Goal: Information Seeking & Learning: Learn about a topic

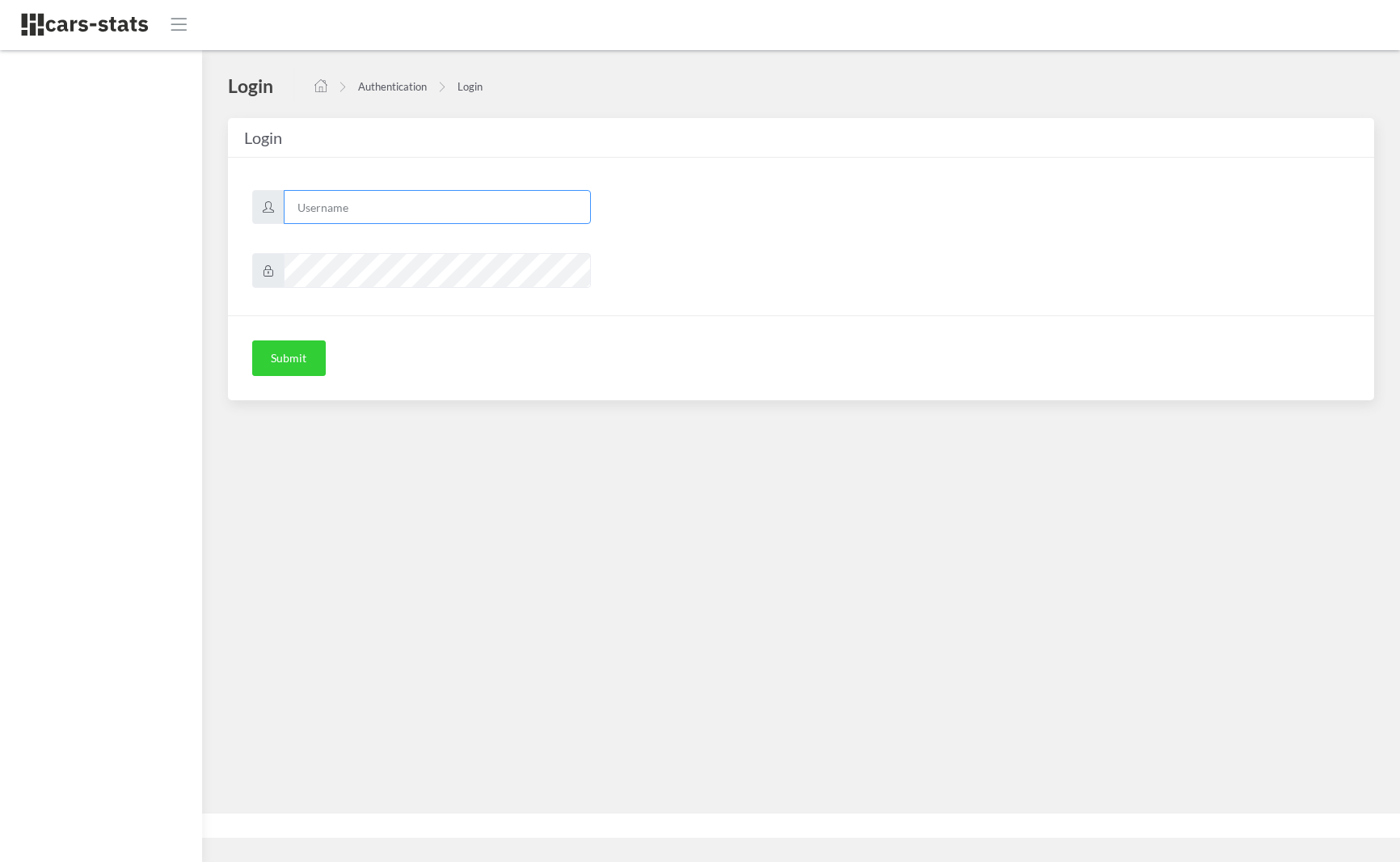
type input "skoda"
click at [289, 359] on button "Submit" at bounding box center [289, 358] width 74 height 35
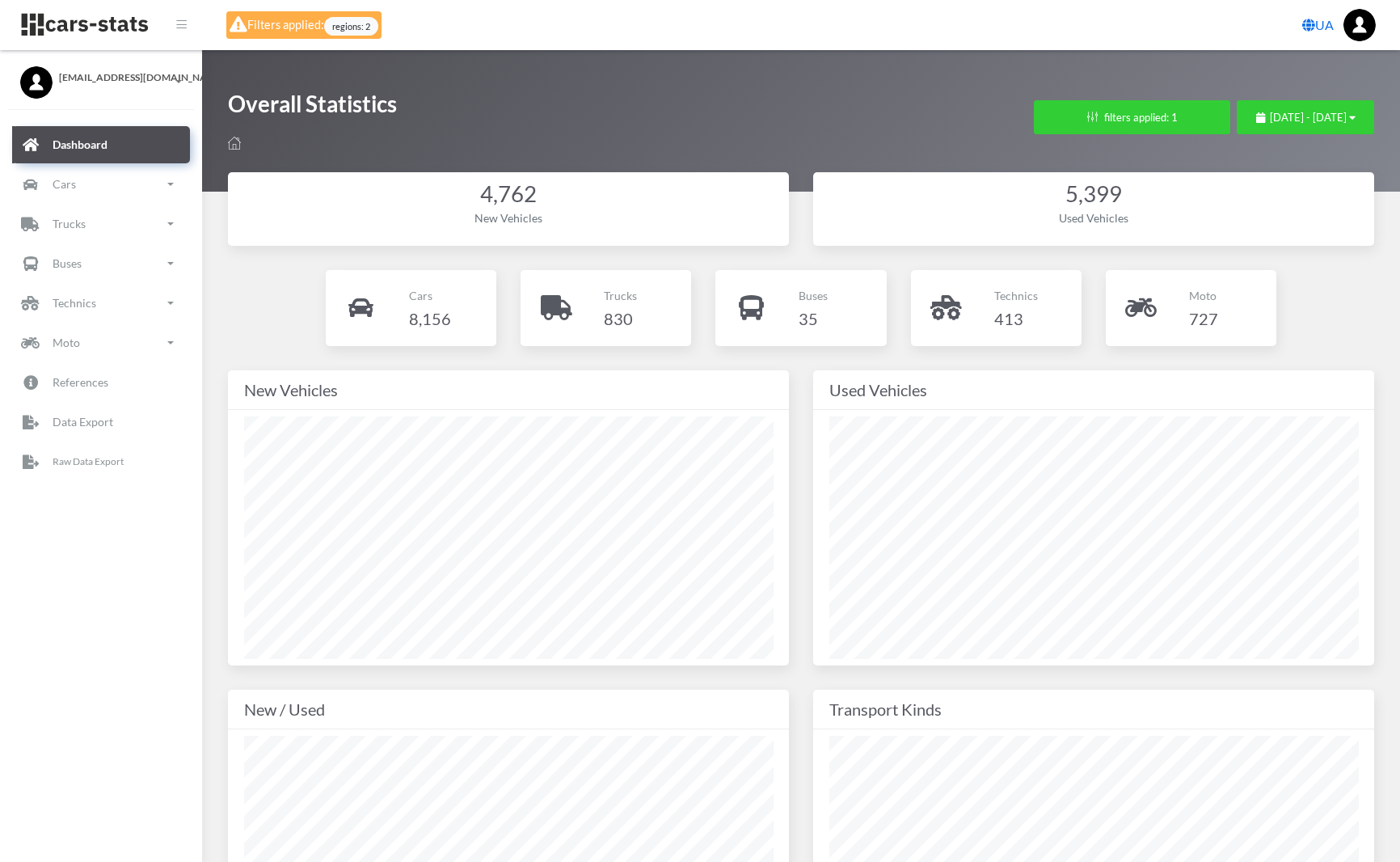
select select "UA-32"
select select
click at [360, 27] on span "regions: 2" at bounding box center [351, 27] width 54 height 19
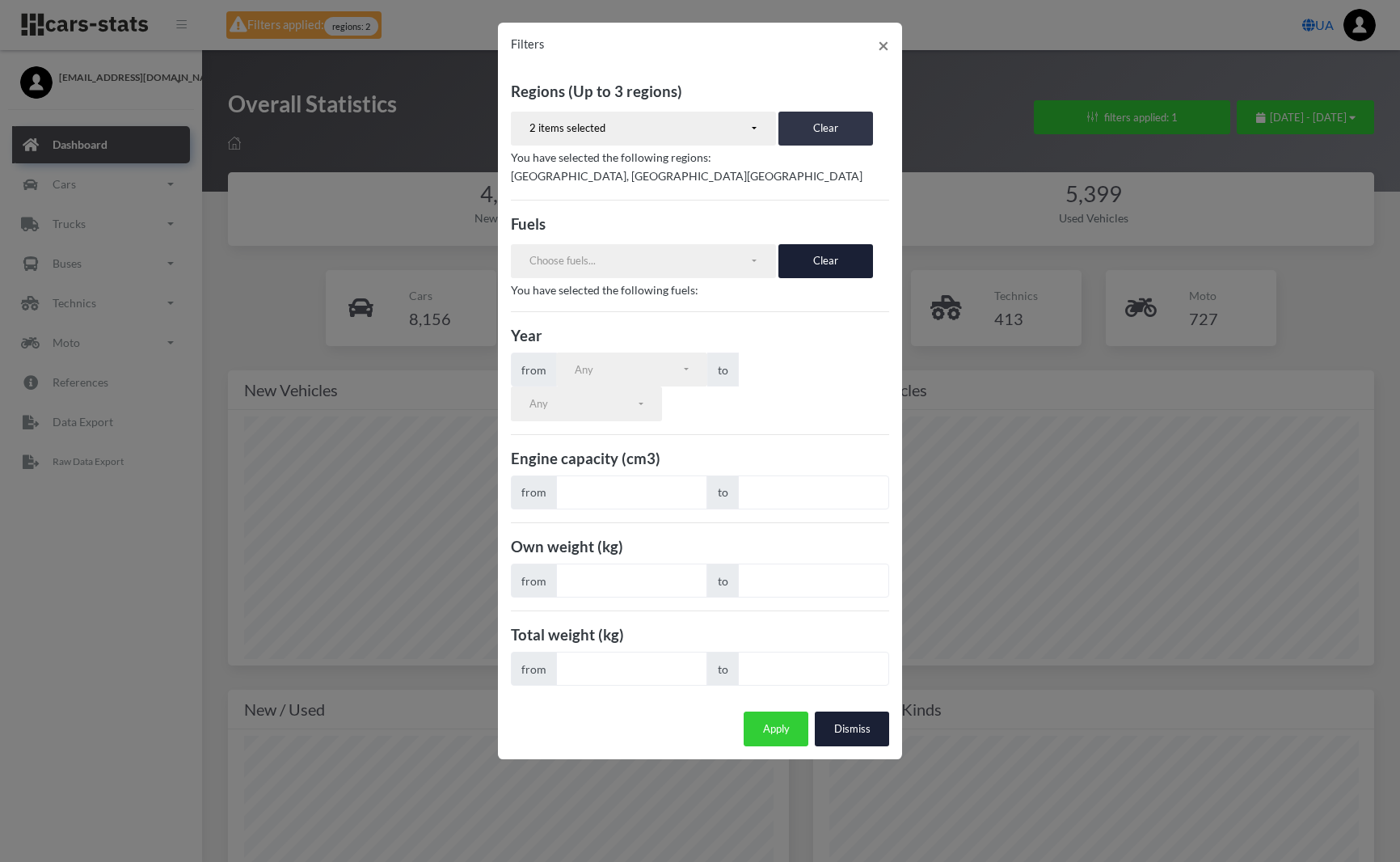
click at [805, 121] on button "Clear" at bounding box center [826, 129] width 94 height 34
select select
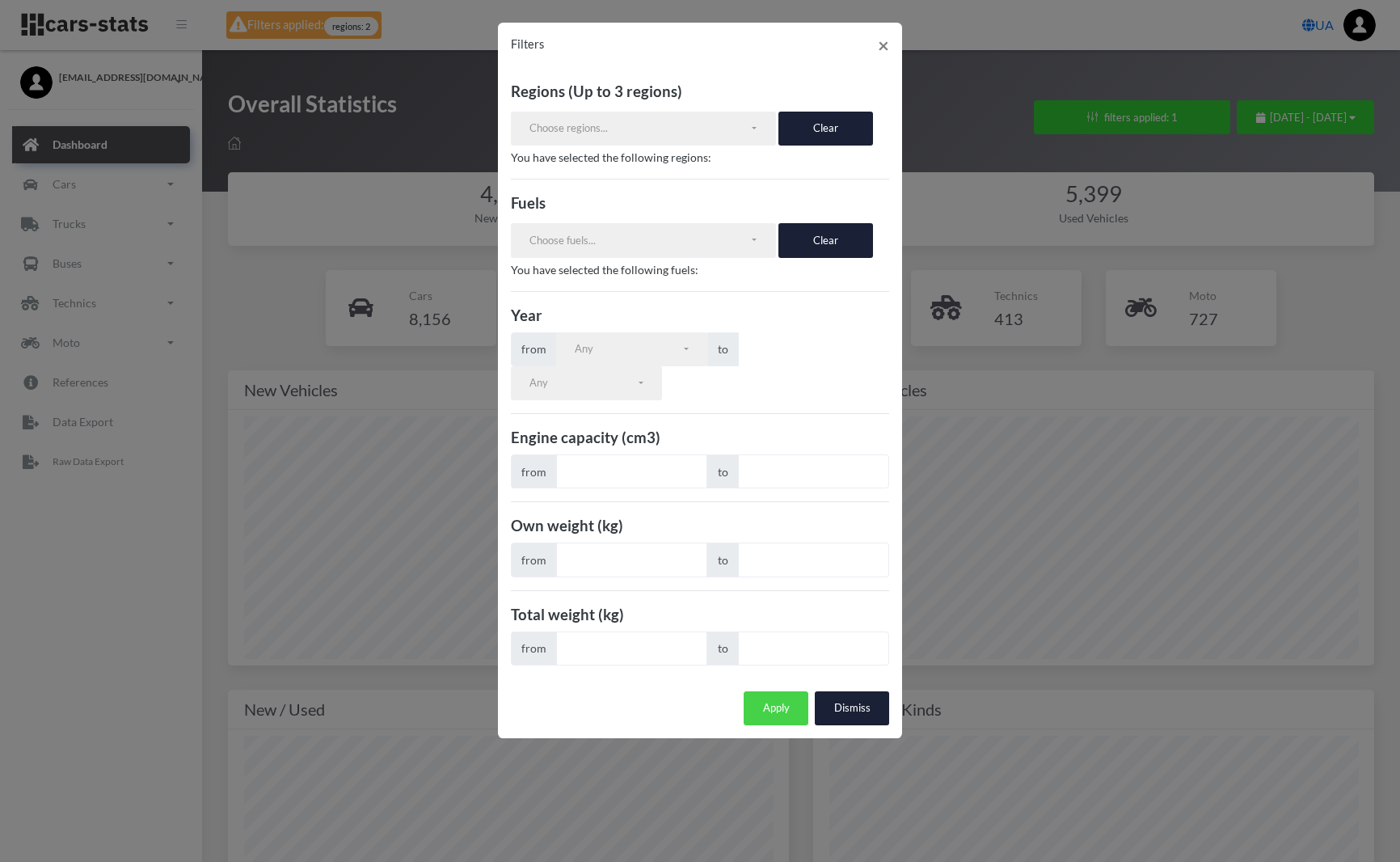
click at [766, 694] on button "Apply" at bounding box center [775, 708] width 64 height 34
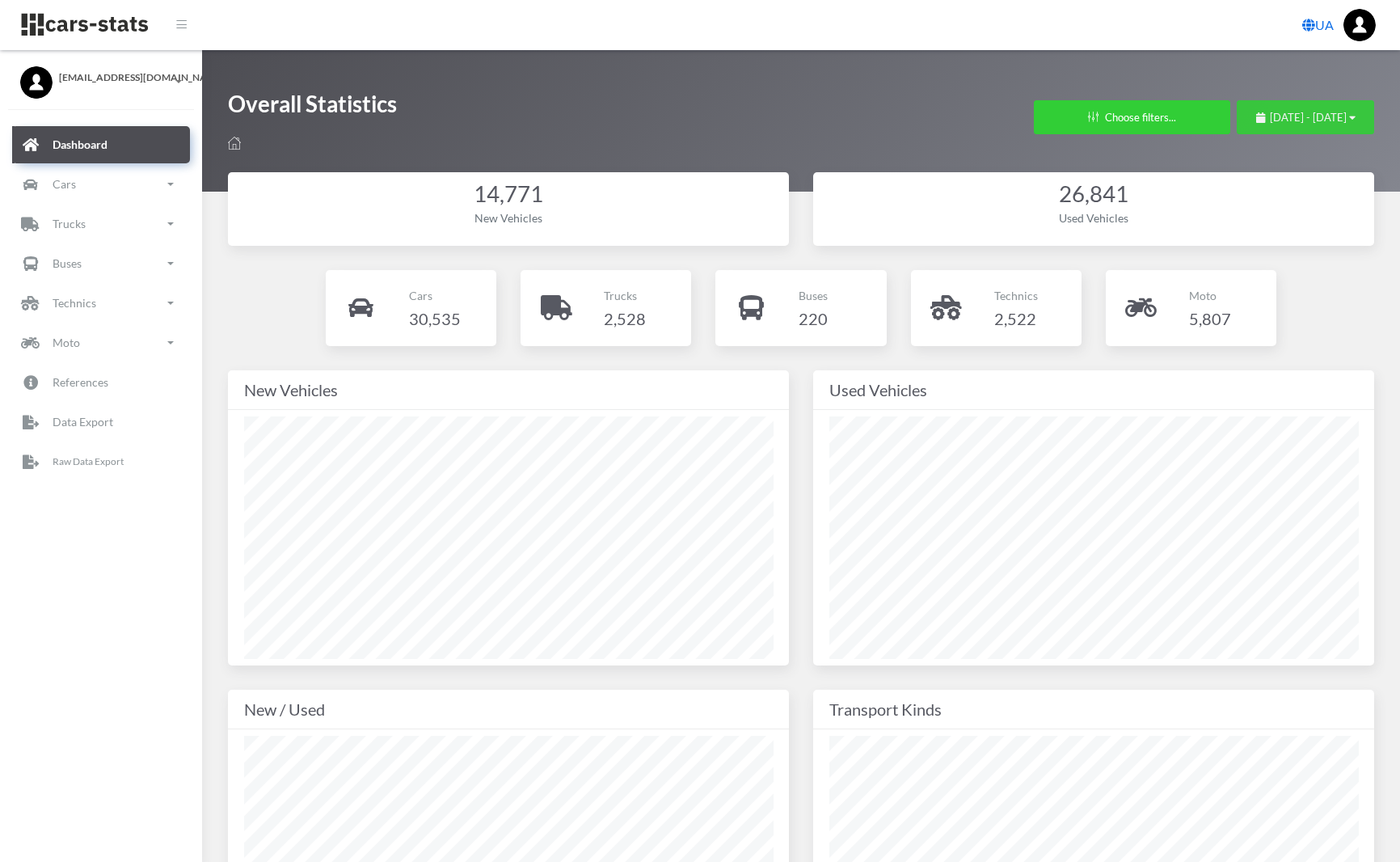
click at [1261, 105] on button "August 15, 2025 - September 14, 2025" at bounding box center [1305, 118] width 137 height 34
click at [1337, 110] on div "August 15, 2025 - September 14, 2025" at bounding box center [1306, 118] width 99 height 16
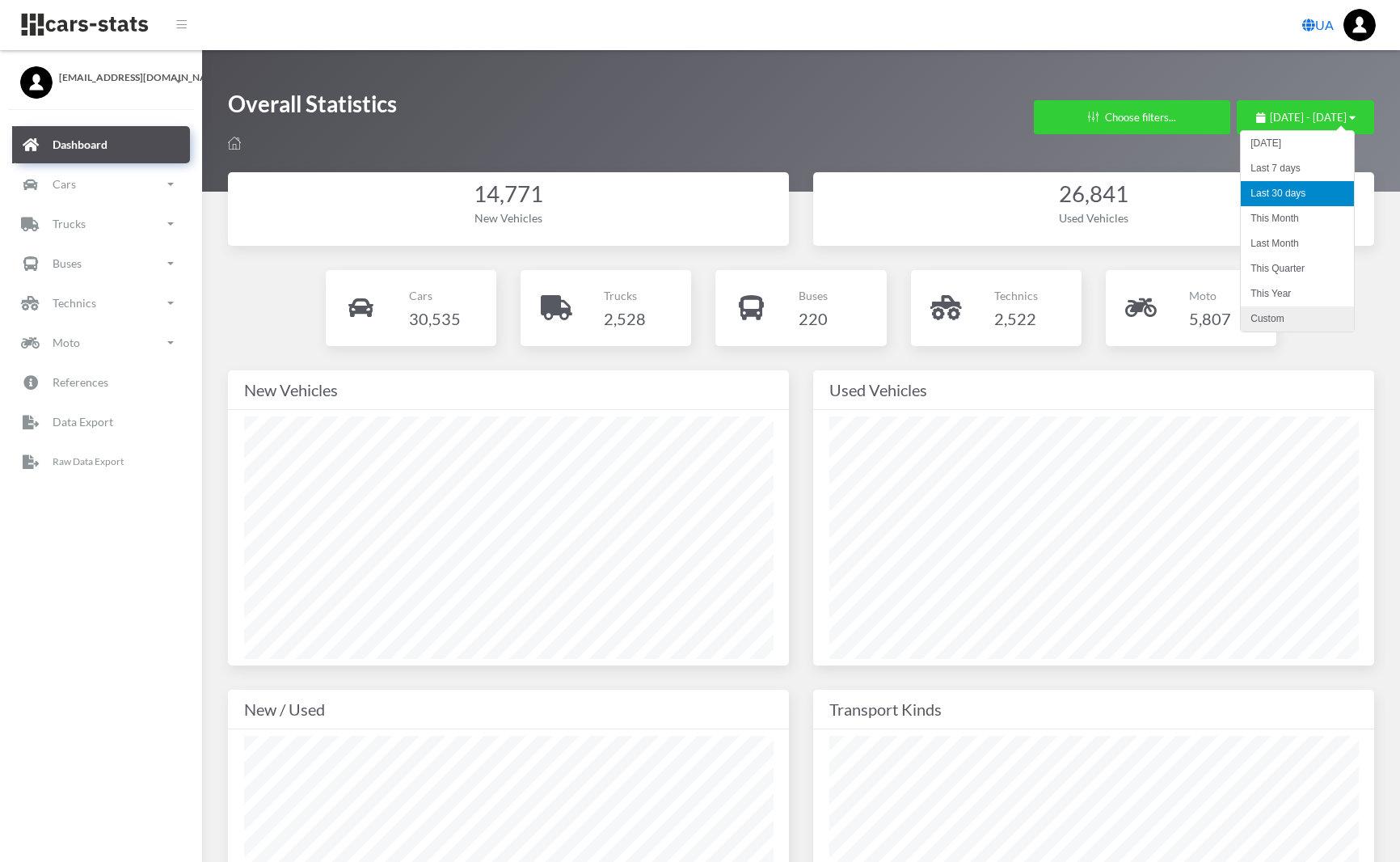
click at [1275, 312] on li "Custom" at bounding box center [1297, 318] width 113 height 25
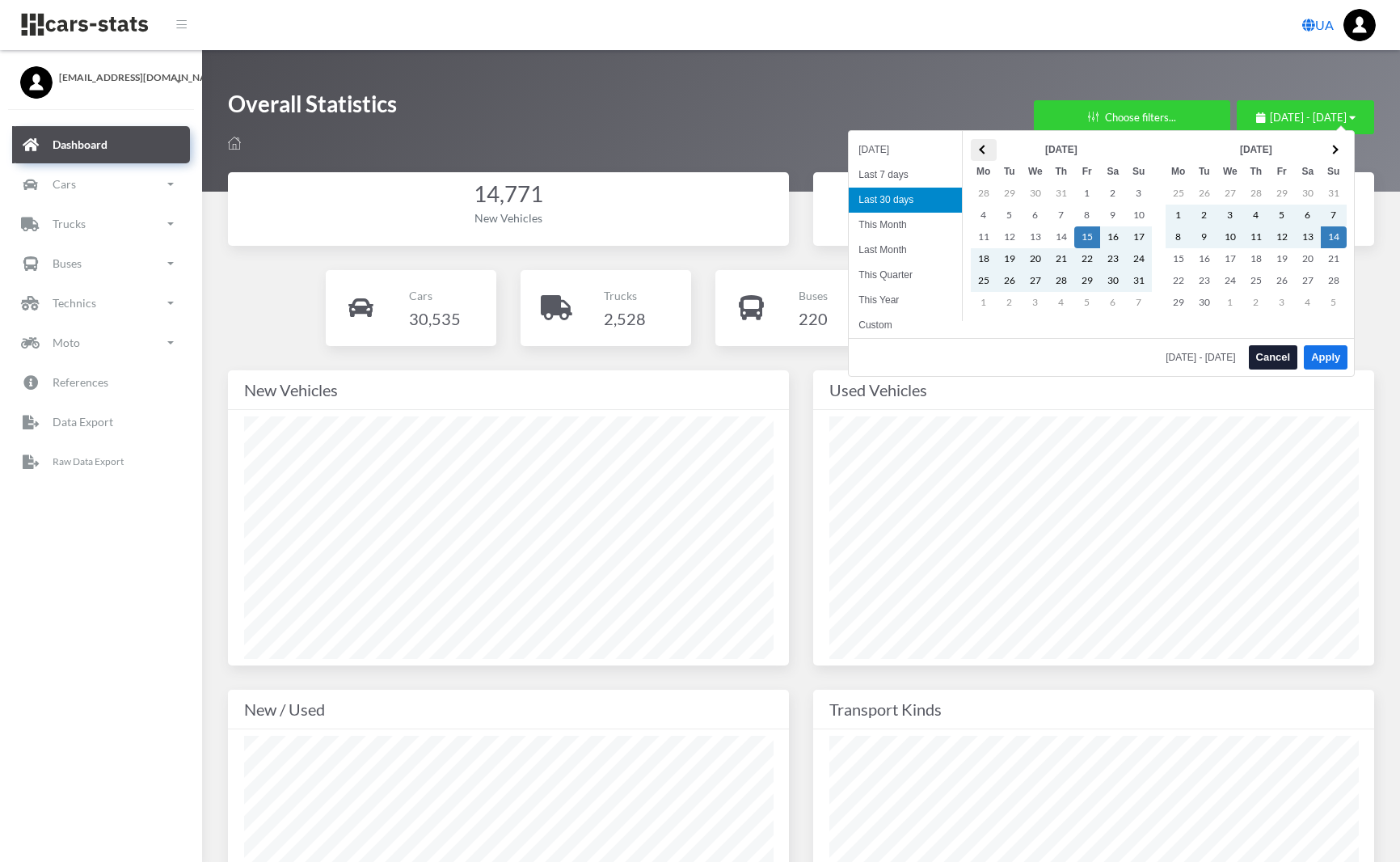
click at [982, 142] on th at bounding box center [983, 149] width 26 height 21
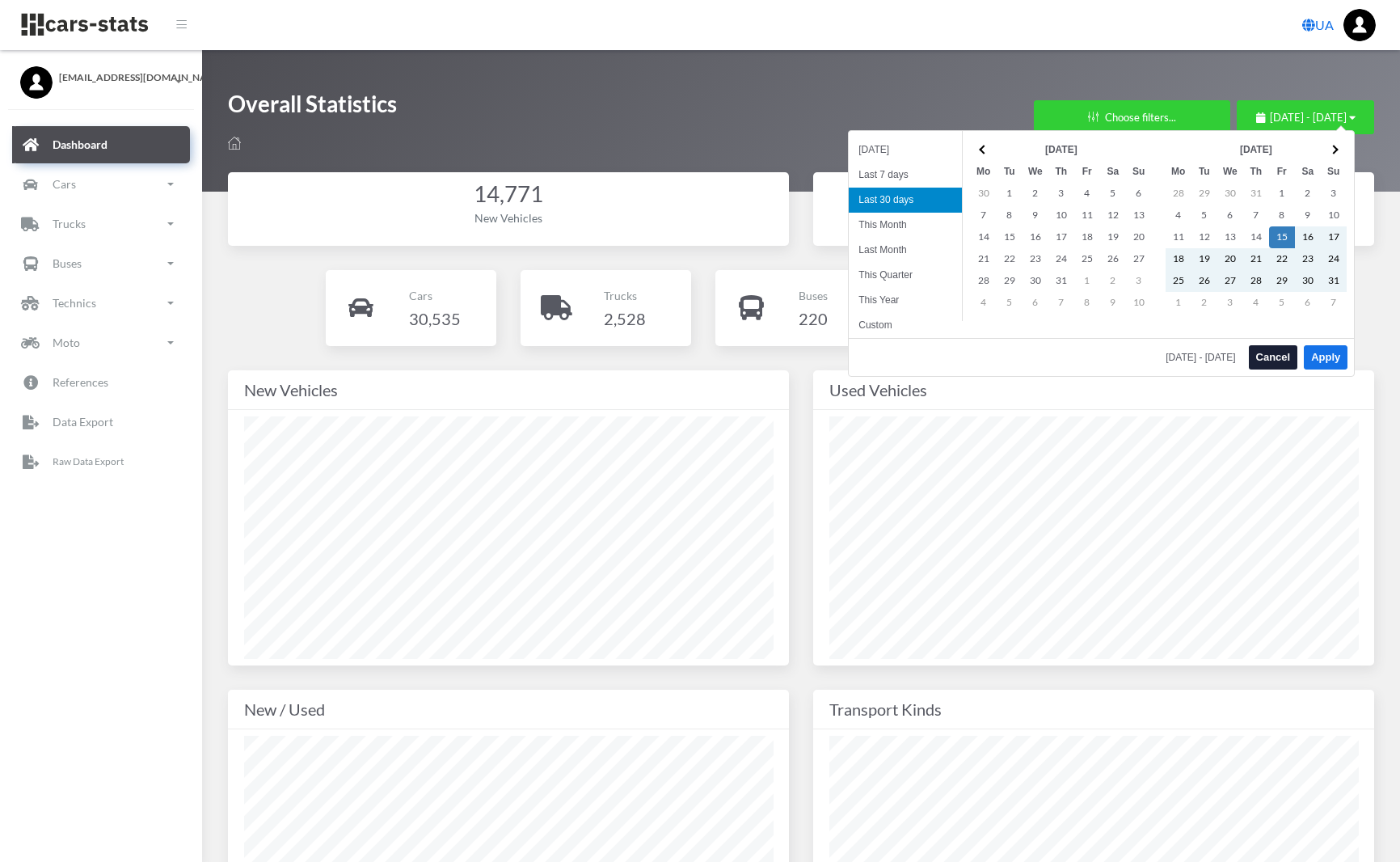
click at [982, 142] on th at bounding box center [983, 149] width 26 height 21
click at [1331, 143] on th at bounding box center [1333, 149] width 26 height 21
click at [980, 148] on th at bounding box center [983, 149] width 26 height 21
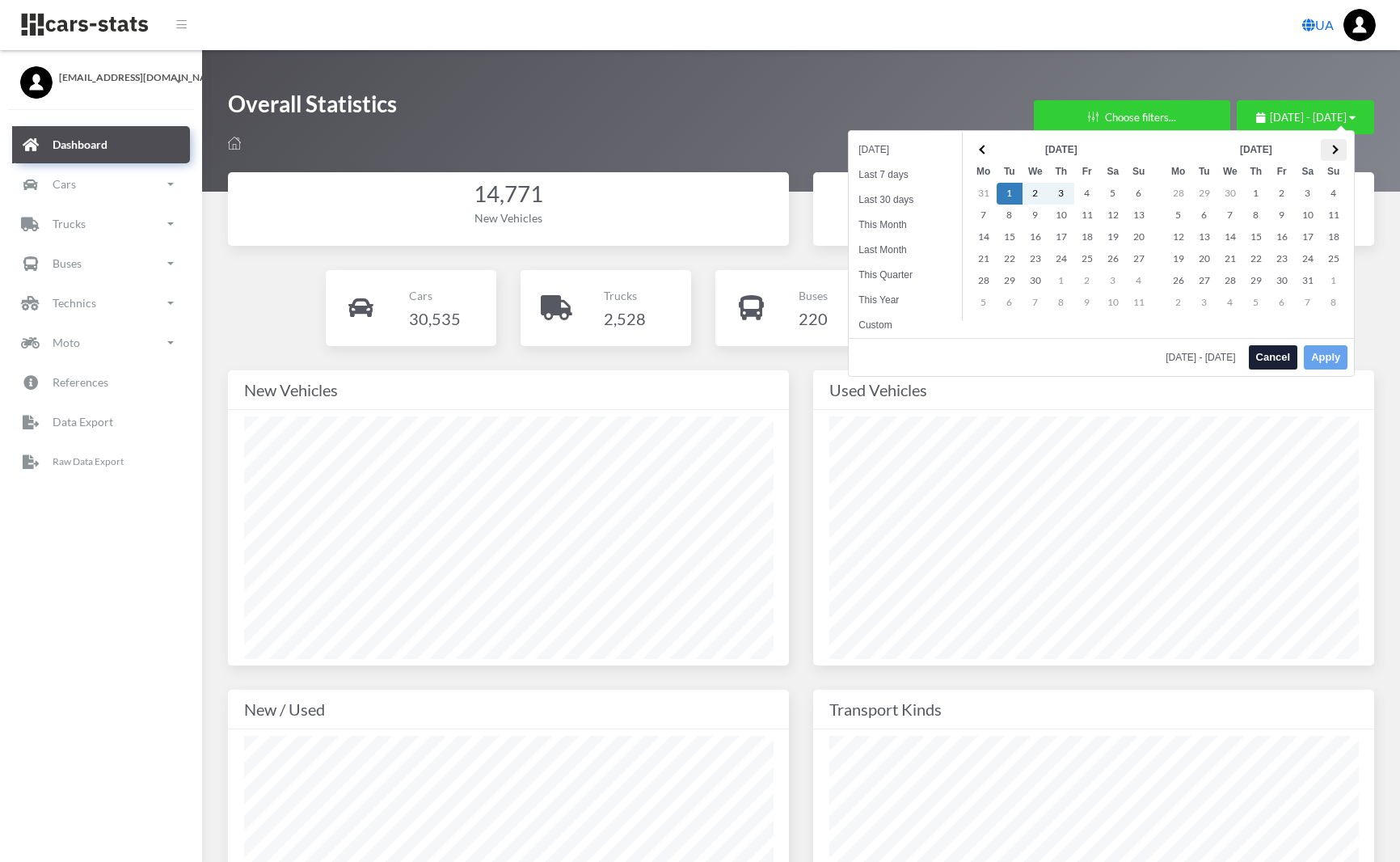
click at [1332, 153] on span at bounding box center [1333, 149] width 9 height 9
click at [983, 144] on th at bounding box center [983, 149] width 26 height 21
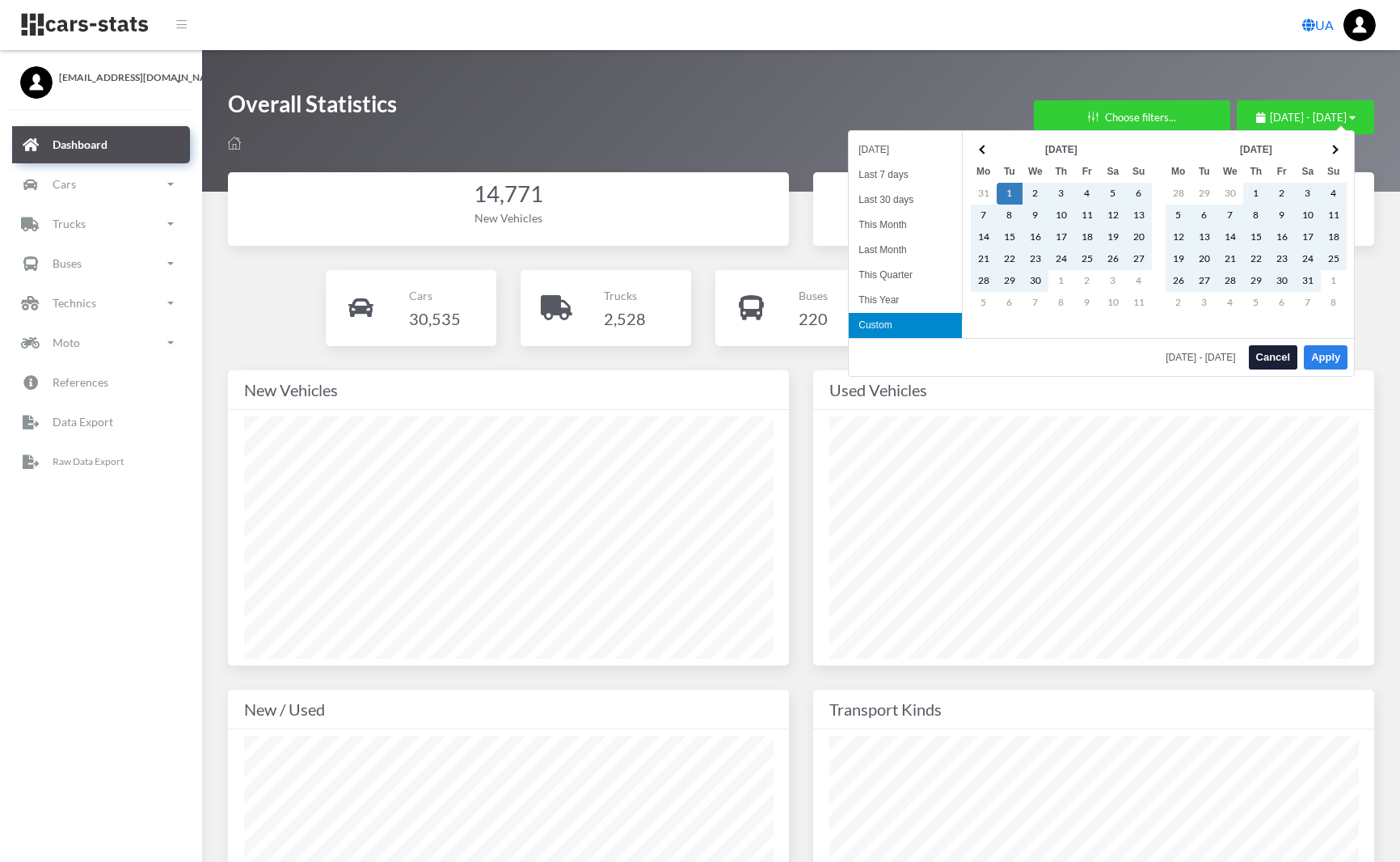
click at [1337, 353] on button "Apply" at bounding box center [1325, 358] width 44 height 24
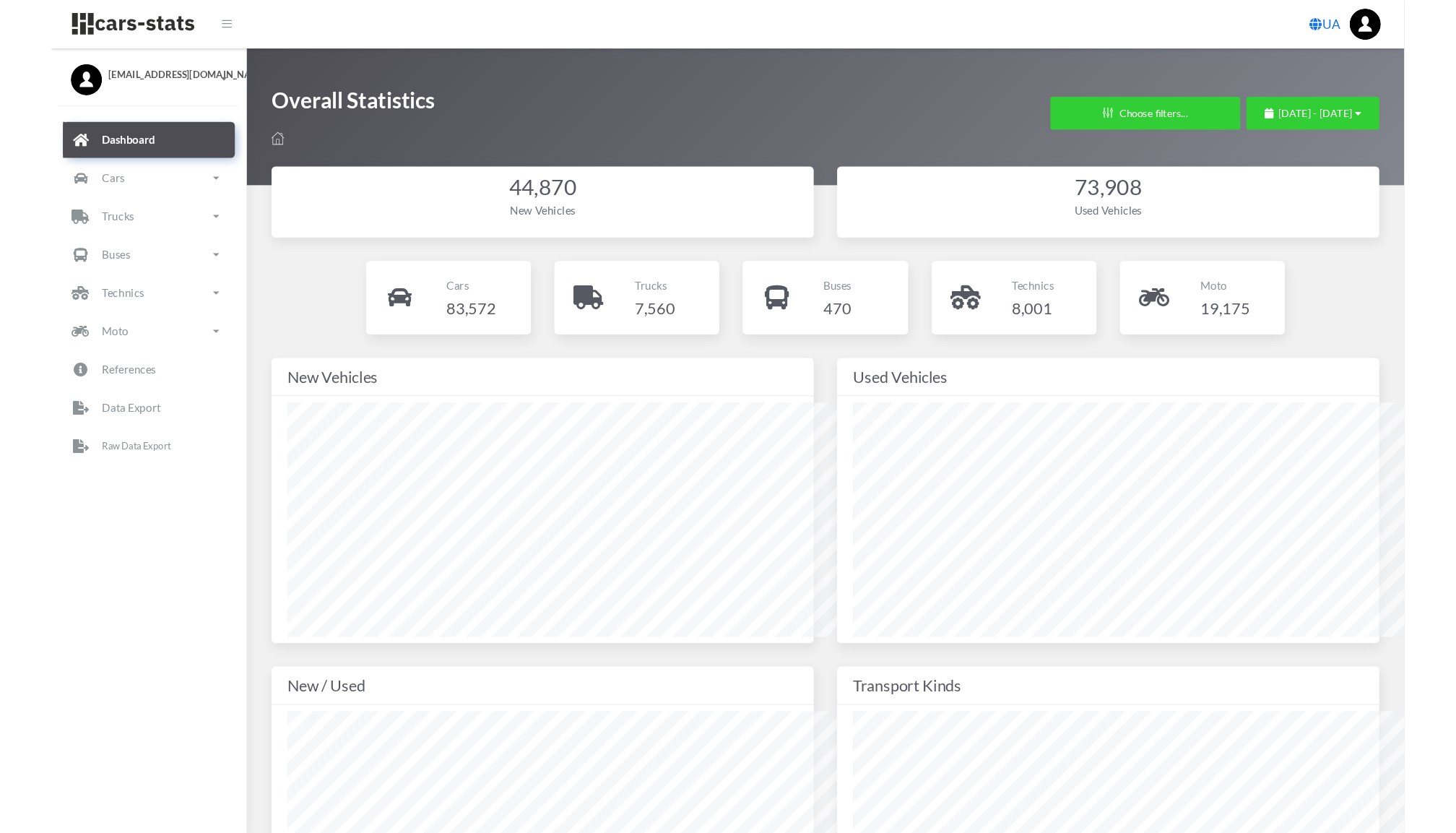
scroll to position [217, 575]
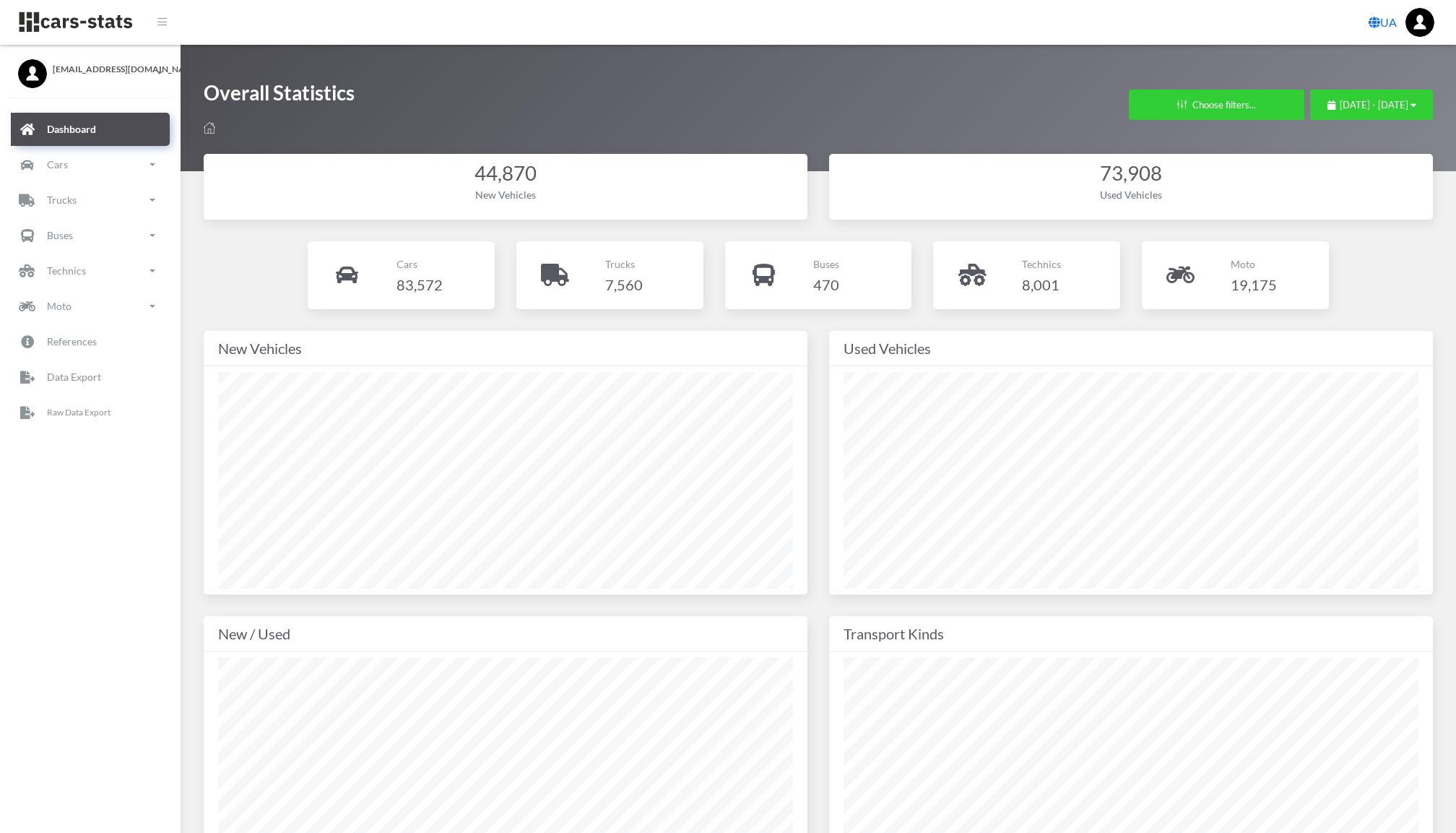
click at [145, 142] on link "Dashboard" at bounding box center [90, 129] width 159 height 33
click at [145, 158] on link "Cars" at bounding box center [90, 164] width 159 height 33
click at [145, 157] on link "Cars" at bounding box center [90, 164] width 159 height 33
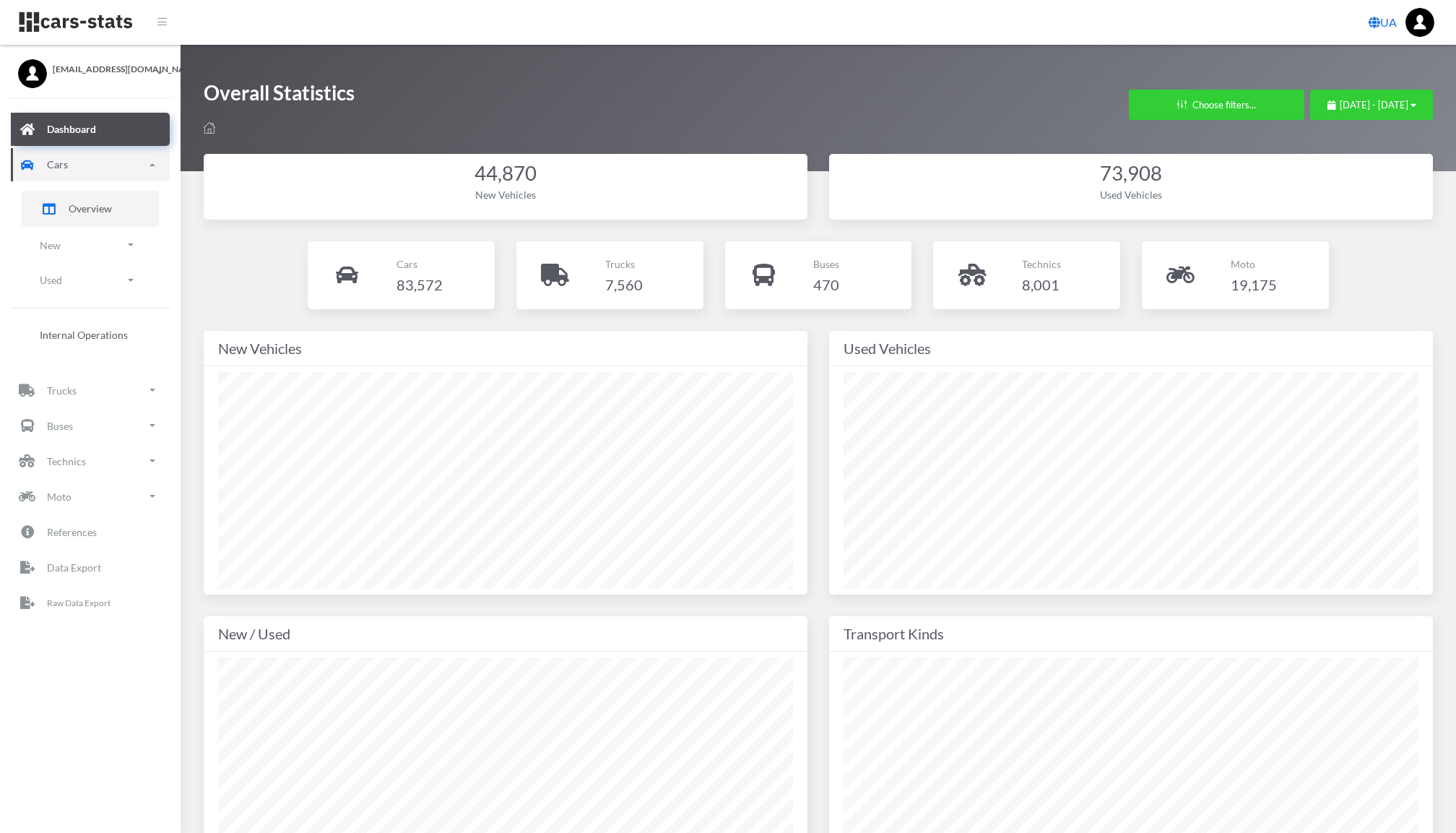
click at [108, 218] on link "Overview" at bounding box center [90, 208] width 137 height 36
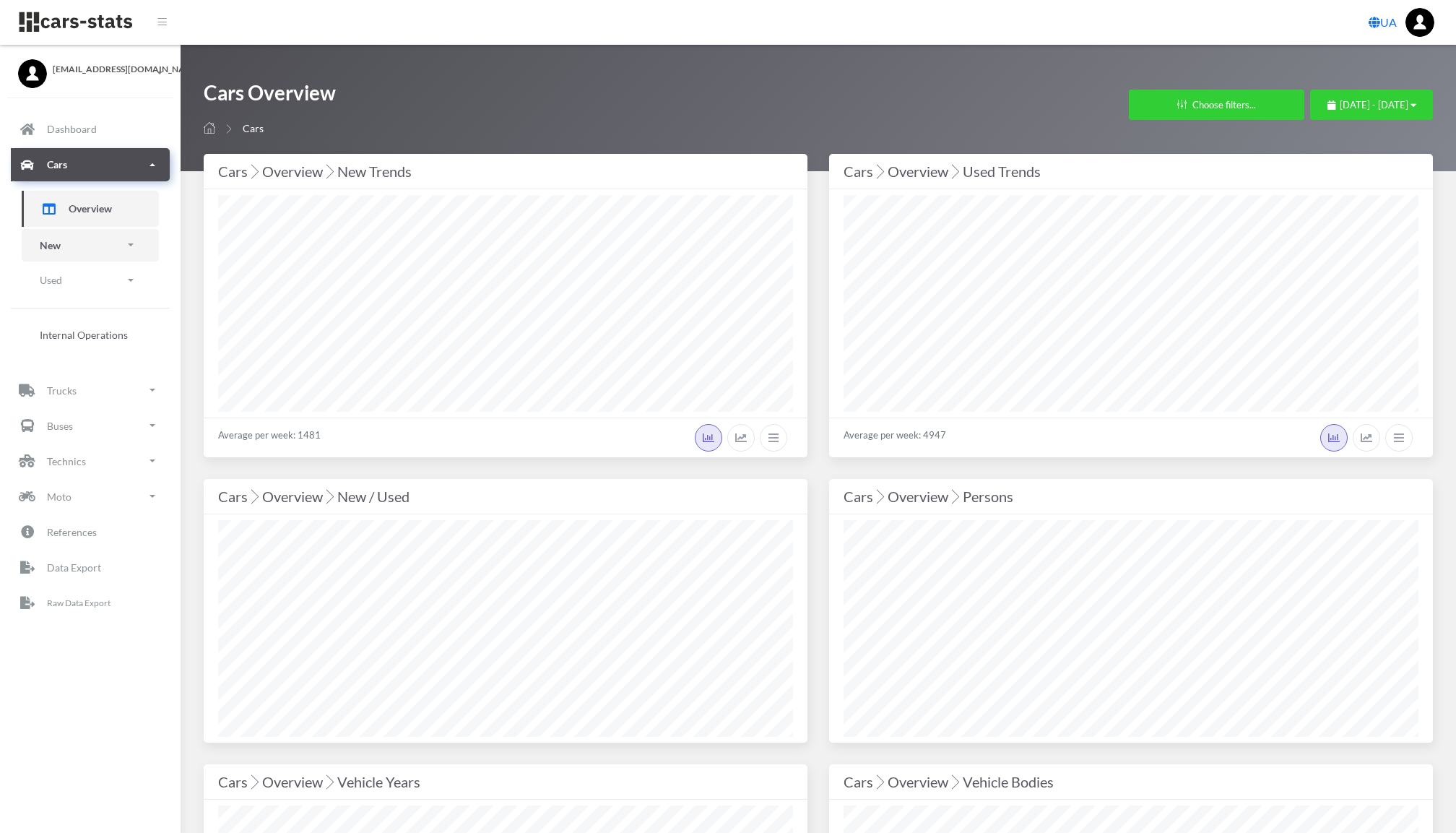
click at [154, 246] on link "New" at bounding box center [90, 245] width 137 height 32
click at [103, 274] on link "Brands" at bounding box center [90, 286] width 116 height 30
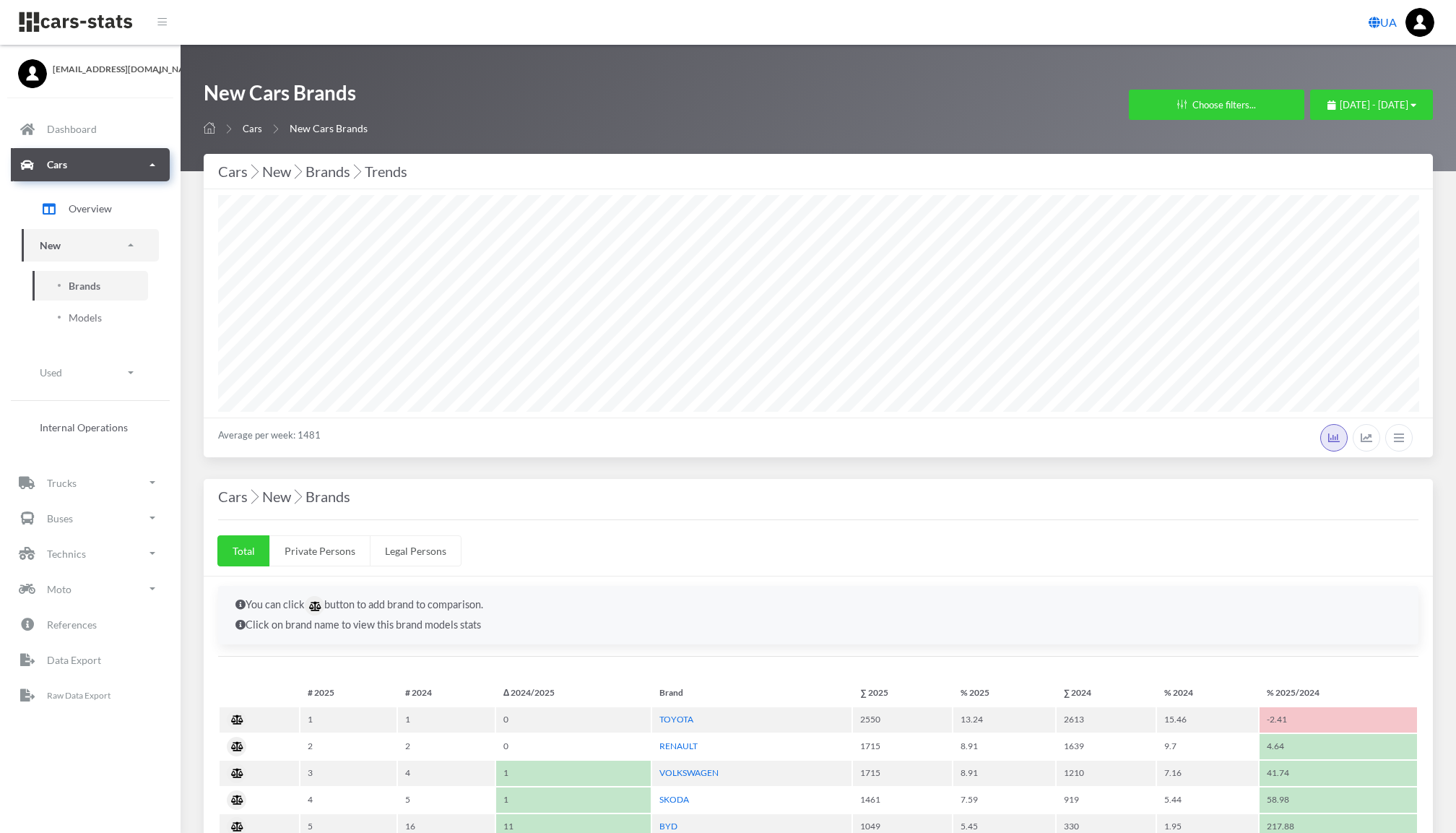
select select "25"
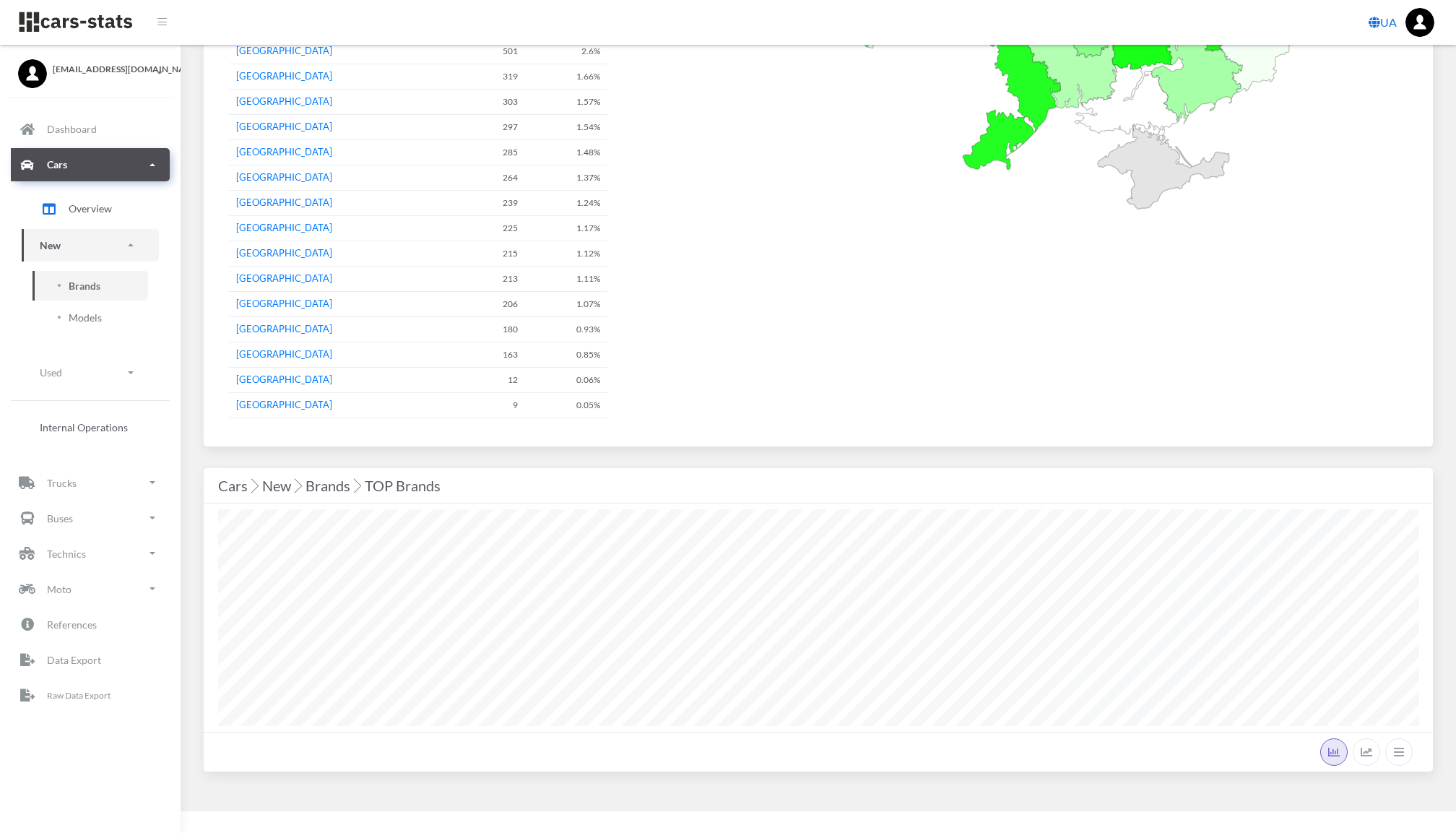
scroll to position [2389, 0]
click at [104, 360] on link "Used" at bounding box center [90, 372] width 137 height 32
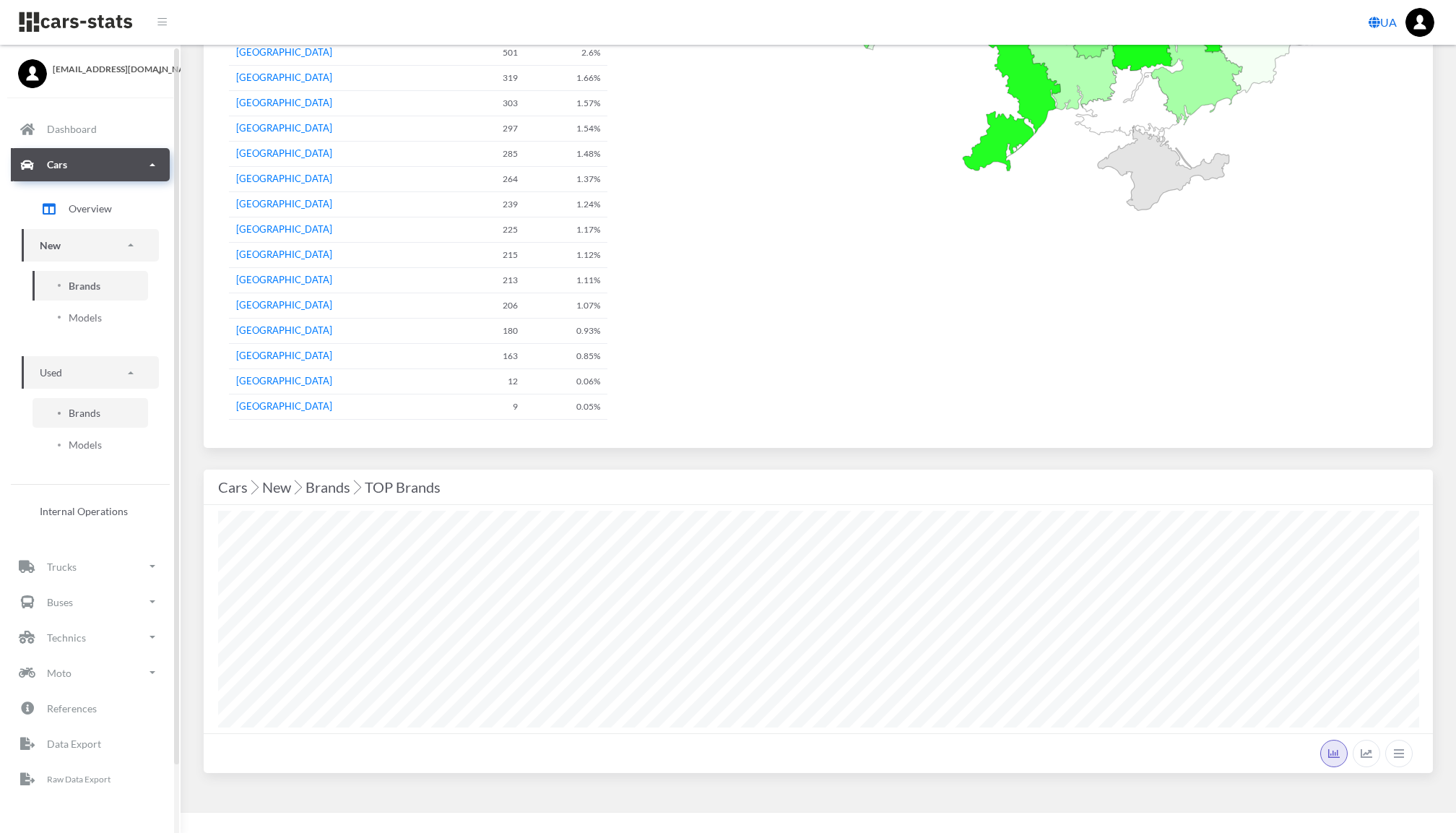
click at [88, 418] on link "Brands" at bounding box center [90, 412] width 116 height 30
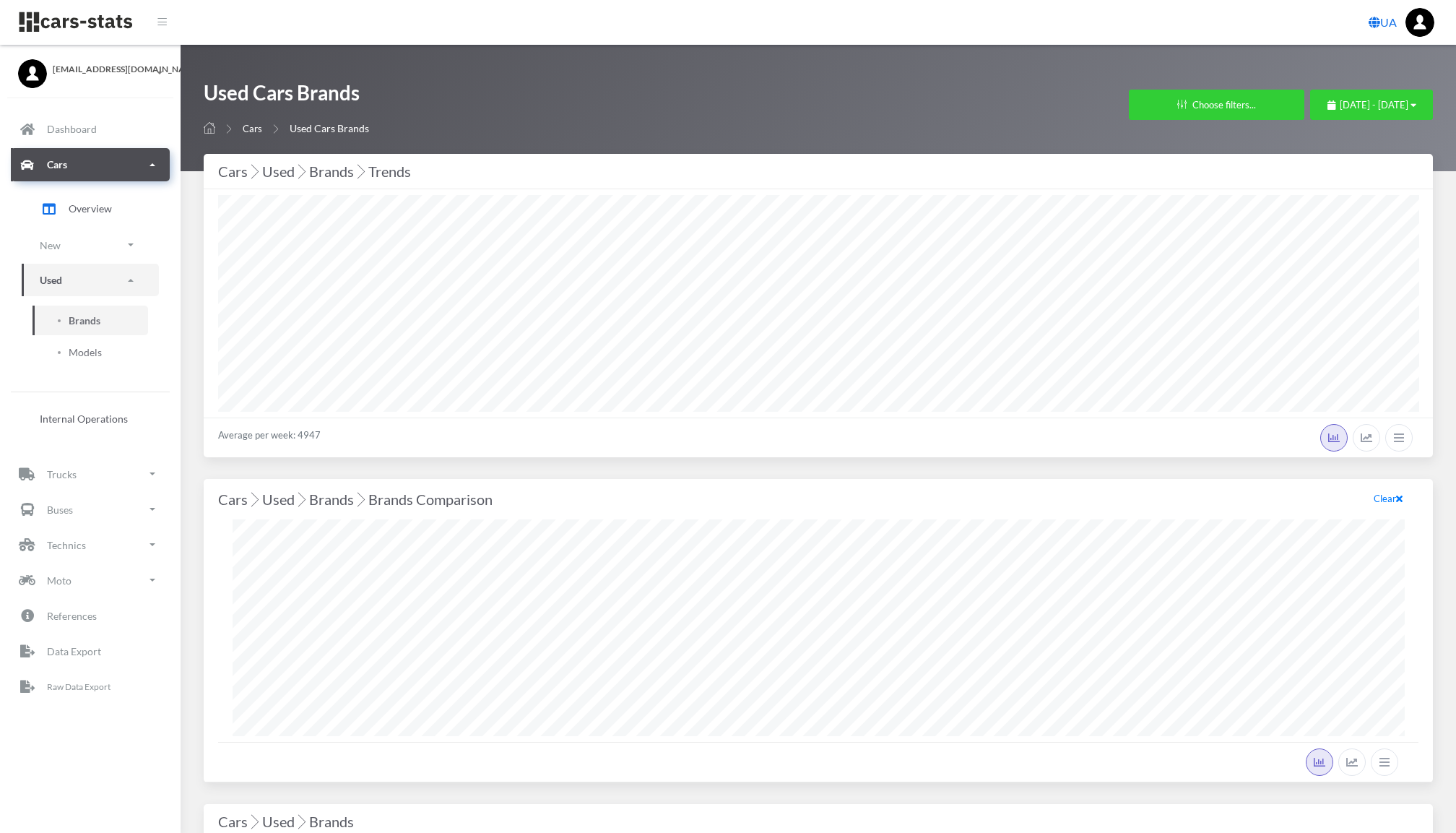
select select "25"
click at [117, 232] on link "New" at bounding box center [90, 245] width 137 height 32
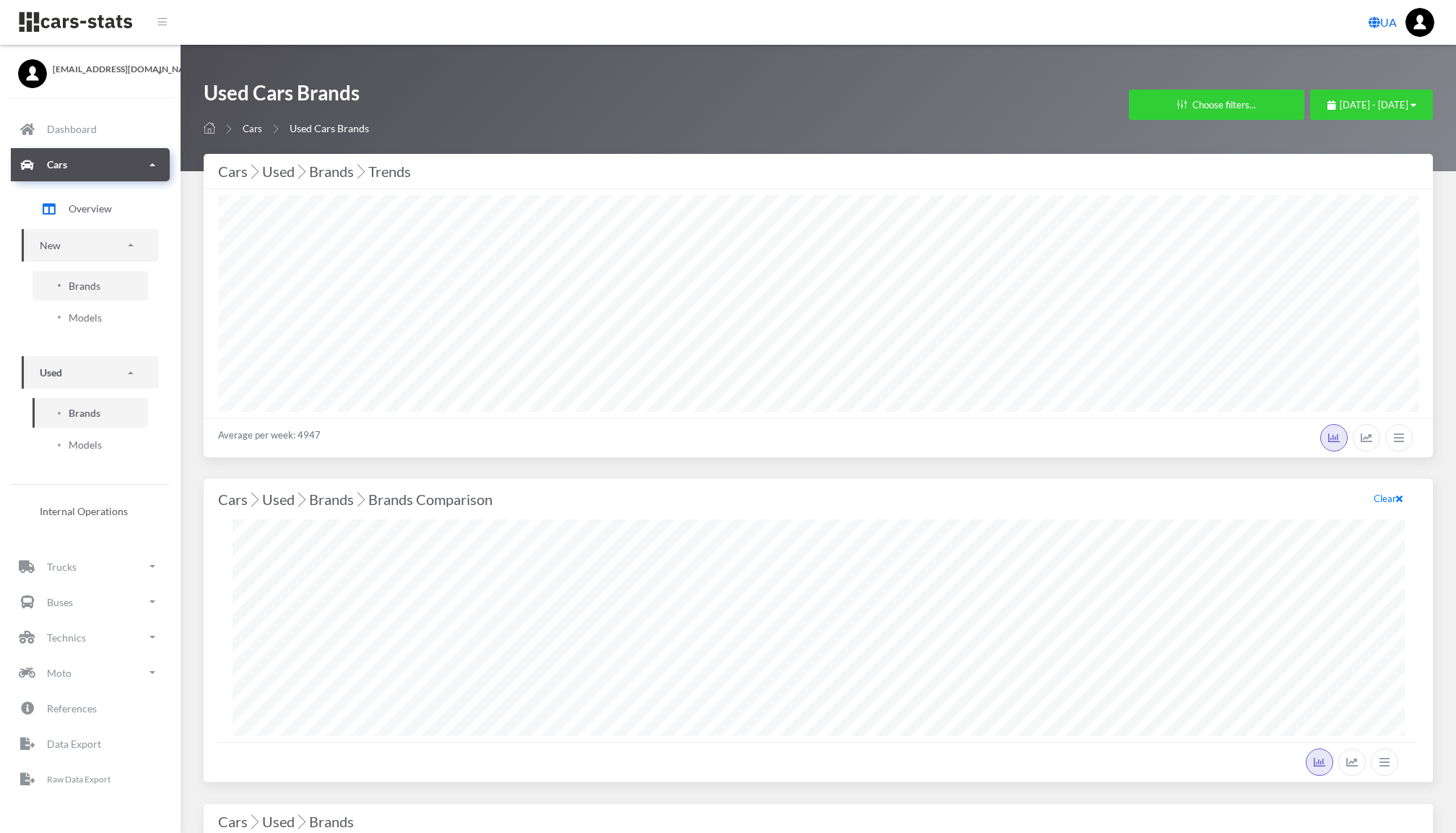
click at [93, 286] on span "Brands" at bounding box center [84, 286] width 31 height 15
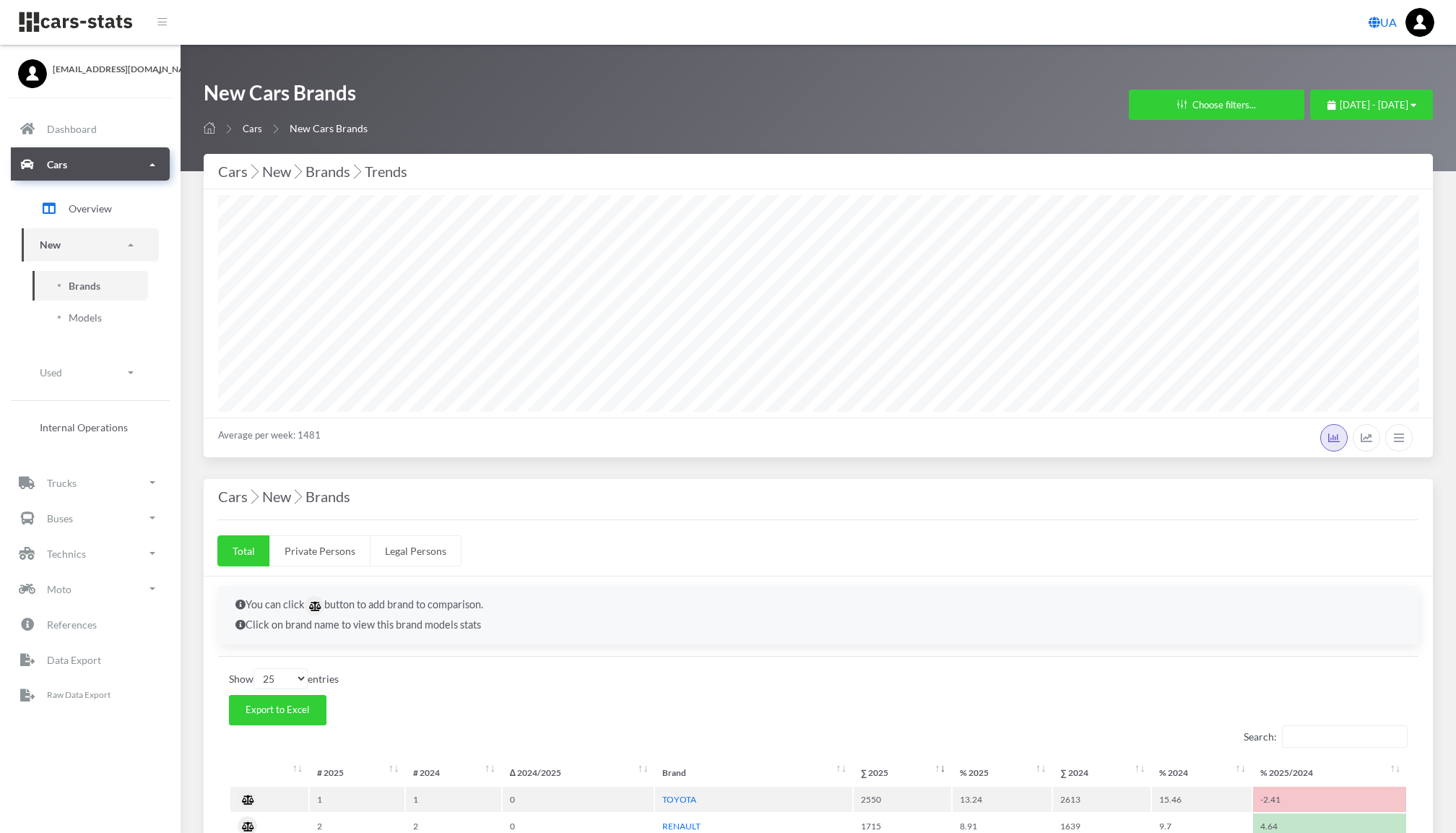
select select "25"
click at [1310, 93] on button "[DATE] - [DATE]" at bounding box center [1372, 105] width 123 height 31
click at [1340, 105] on span "[DATE] - [DATE]" at bounding box center [1375, 104] width 69 height 11
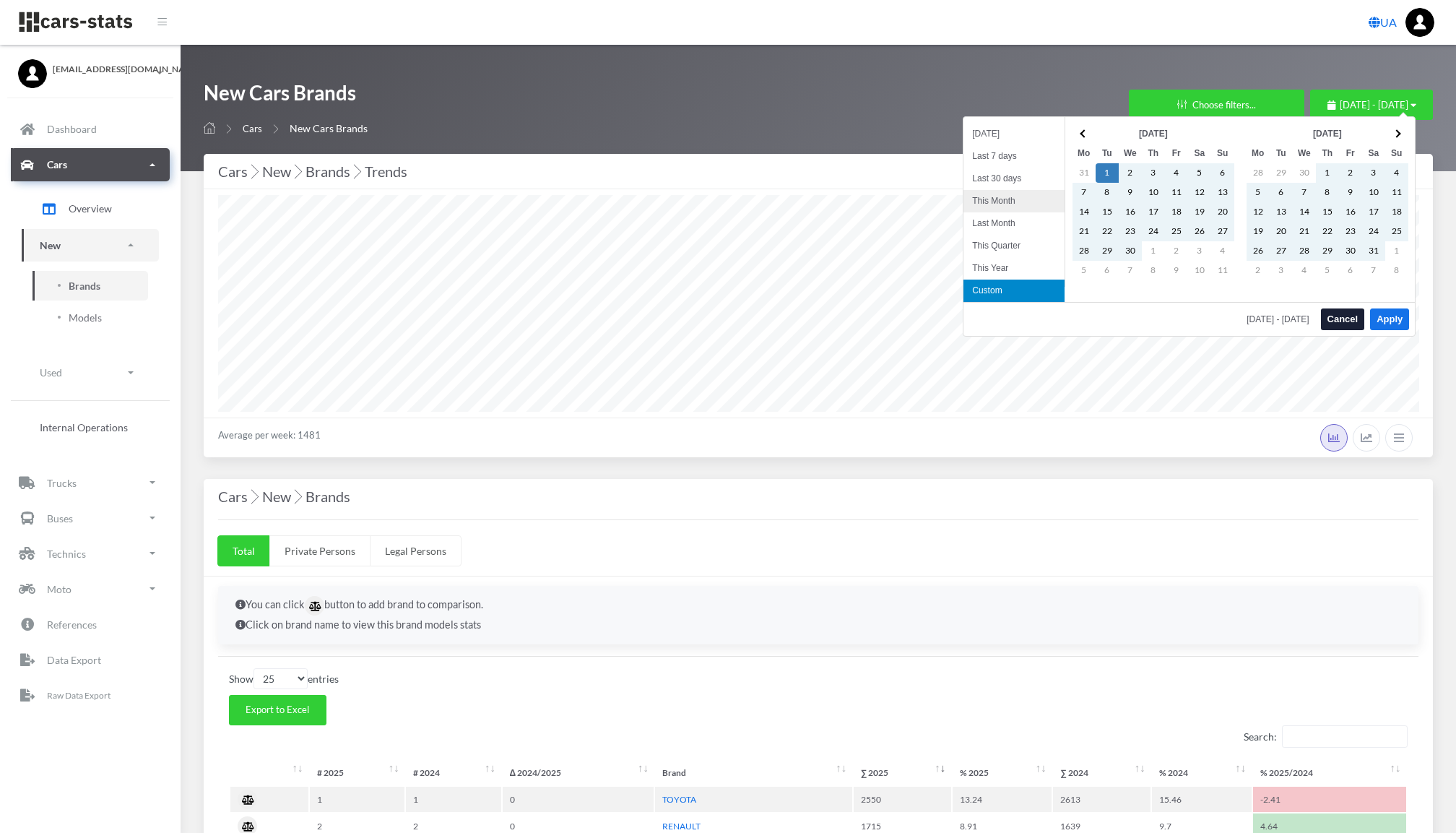
click at [1021, 192] on li "This Month" at bounding box center [1015, 201] width 101 height 22
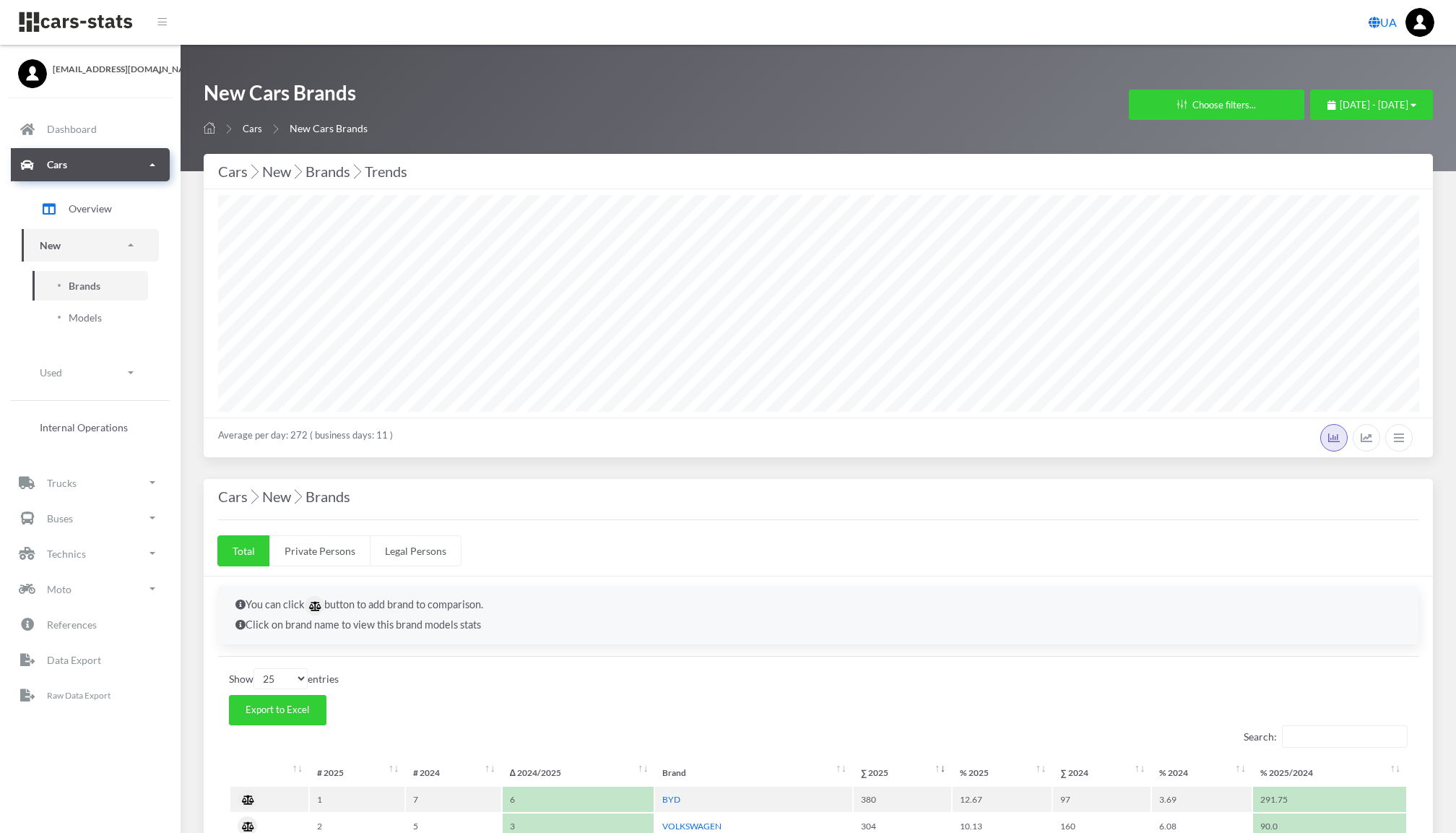
select select "25"
